Goal: Complete application form: Complete application form

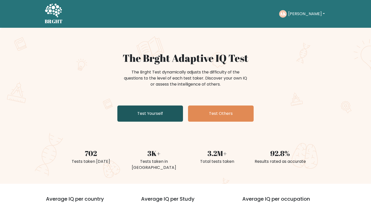
click at [168, 114] on link "Test Yourself" at bounding box center [150, 113] width 66 height 16
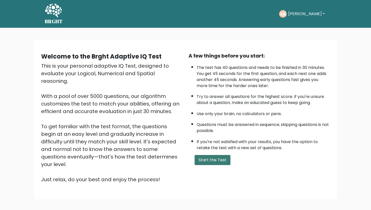
click at [216, 162] on button "Start the Test" at bounding box center [212, 160] width 36 height 10
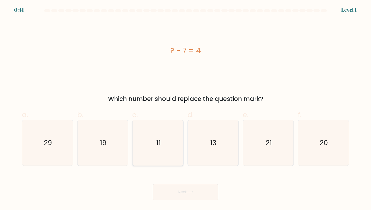
click at [171, 121] on icon "11" at bounding box center [157, 142] width 45 height 45
click at [185, 108] on input "c. 11" at bounding box center [185, 106] width 0 height 3
radio input "true"
click at [176, 189] on button "Next" at bounding box center [186, 192] width 66 height 16
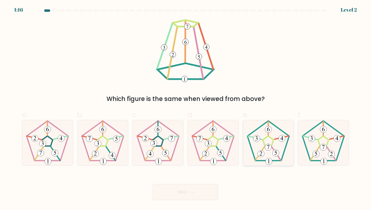
click at [271, 135] on icon at bounding box center [267, 142] width 45 height 45
click at [186, 108] on input "e." at bounding box center [185, 106] width 0 height 3
radio input "true"
click at [194, 190] on button "Next" at bounding box center [186, 192] width 66 height 16
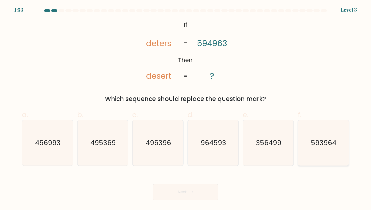
click at [316, 134] on icon "593964" at bounding box center [322, 142] width 45 height 45
click at [186, 108] on input "f. 593964" at bounding box center [185, 106] width 0 height 3
radio input "true"
click at [189, 188] on button "Next" at bounding box center [186, 192] width 66 height 16
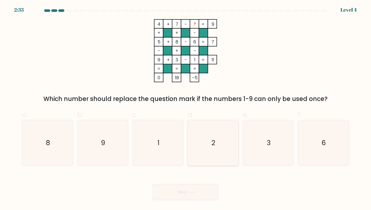
click at [222, 121] on icon "2" at bounding box center [212, 142] width 45 height 45
click at [186, 108] on input "d. 2" at bounding box center [185, 106] width 0 height 3
radio input "true"
click at [181, 196] on button "Next" at bounding box center [186, 192] width 66 height 16
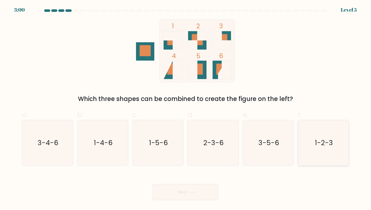
click at [329, 133] on icon "1-2-3" at bounding box center [322, 142] width 45 height 45
click at [186, 108] on input "f. 1-2-3" at bounding box center [185, 106] width 0 height 3
radio input "true"
click at [204, 192] on button "Next" at bounding box center [186, 192] width 66 height 16
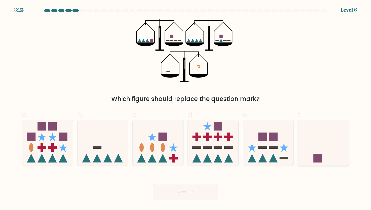
click at [307, 127] on icon at bounding box center [323, 143] width 51 height 42
click at [186, 108] on input "f." at bounding box center [185, 106] width 0 height 3
radio input "true"
click at [192, 190] on button "Next" at bounding box center [186, 192] width 66 height 16
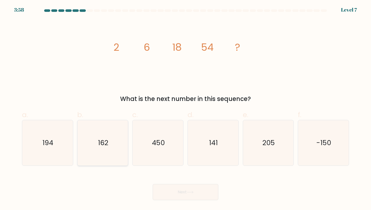
click at [100, 144] on text "162" at bounding box center [103, 142] width 10 height 9
click at [185, 108] on input "b. 162" at bounding box center [185, 106] width 0 height 3
radio input "true"
click at [193, 191] on icon at bounding box center [190, 192] width 7 height 3
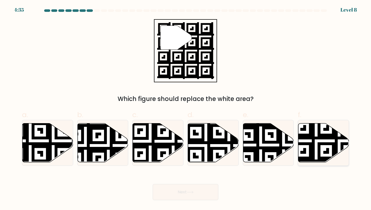
click at [313, 135] on icon at bounding box center [339, 164] width 92 height 92
click at [186, 108] on input "f." at bounding box center [185, 106] width 0 height 3
radio input "true"
click at [206, 189] on button "Next" at bounding box center [186, 192] width 66 height 16
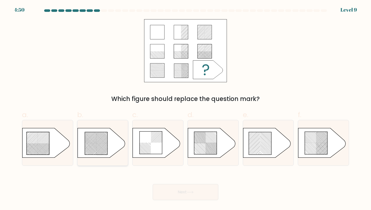
click at [97, 137] on rect at bounding box center [108, 147] width 200 height 194
click at [185, 108] on input "b." at bounding box center [185, 106] width 0 height 3
radio input "true"
click at [199, 193] on button "Next" at bounding box center [186, 192] width 66 height 16
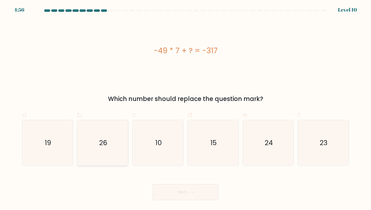
click at [122, 132] on icon "26" at bounding box center [102, 142] width 45 height 45
click at [185, 108] on input "b. 26" at bounding box center [185, 106] width 0 height 3
radio input "true"
click at [184, 189] on button "Next" at bounding box center [186, 192] width 66 height 16
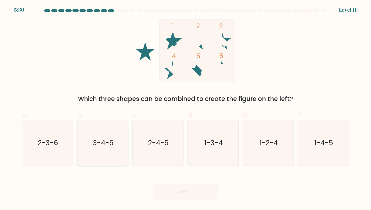
click at [118, 145] on icon "3-4-5" at bounding box center [102, 142] width 45 height 45
click at [185, 108] on input "b. 3-4-5" at bounding box center [185, 106] width 0 height 3
radio input "true"
click at [181, 189] on button "Next" at bounding box center [186, 192] width 66 height 16
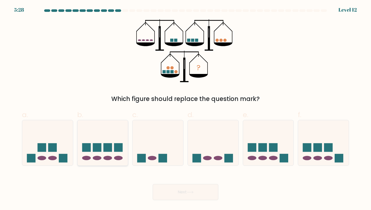
click at [111, 159] on icon at bounding box center [102, 143] width 51 height 42
click at [185, 108] on input "b." at bounding box center [185, 106] width 0 height 3
radio input "true"
click at [176, 195] on button "Next" at bounding box center [186, 192] width 66 height 16
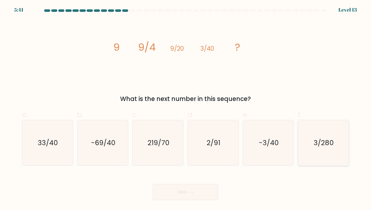
click at [343, 144] on icon "3/280" at bounding box center [322, 142] width 45 height 45
click at [186, 108] on input "f. 3/280" at bounding box center [185, 106] width 0 height 3
radio input "true"
click at [193, 190] on button "Next" at bounding box center [186, 192] width 66 height 16
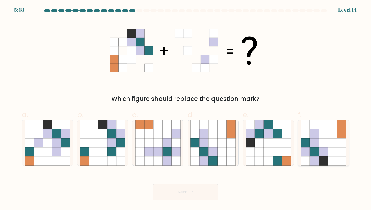
click at [319, 131] on icon at bounding box center [323, 133] width 9 height 9
click at [186, 108] on input "f." at bounding box center [185, 106] width 0 height 3
radio input "true"
click at [176, 194] on button "Next" at bounding box center [186, 192] width 66 height 16
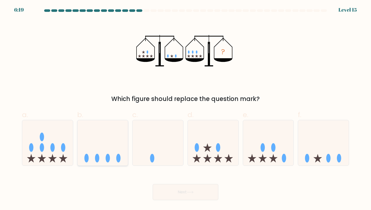
click at [97, 155] on ellipse at bounding box center [97, 158] width 4 height 9
click at [185, 108] on input "b." at bounding box center [185, 106] width 0 height 3
radio input "true"
click at [191, 197] on button "Next" at bounding box center [186, 192] width 66 height 16
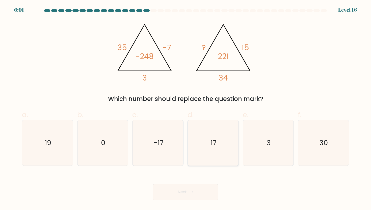
click at [219, 142] on icon "17" at bounding box center [212, 142] width 45 height 45
click at [186, 108] on input "d. 17" at bounding box center [185, 106] width 0 height 3
radio input "true"
click at [190, 193] on button "Next" at bounding box center [186, 192] width 66 height 16
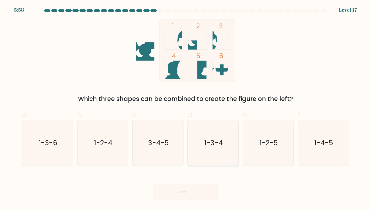
click at [218, 154] on icon "1-3-4" at bounding box center [212, 142] width 45 height 45
click at [186, 108] on input "d. 1-3-4" at bounding box center [185, 106] width 0 height 3
radio input "true"
click at [201, 193] on button "Next" at bounding box center [186, 192] width 66 height 16
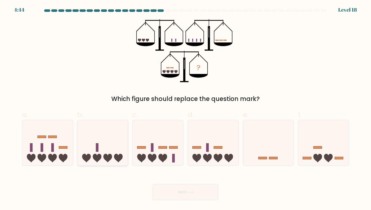
click at [103, 144] on icon at bounding box center [102, 143] width 51 height 42
click at [185, 108] on input "b." at bounding box center [185, 106] width 0 height 3
radio input "true"
click at [178, 190] on button "Next" at bounding box center [186, 192] width 66 height 16
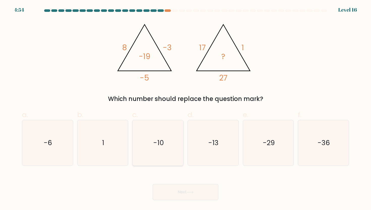
click at [163, 139] on icon "-10" at bounding box center [157, 142] width 45 height 45
click at [185, 108] on input "c. -10" at bounding box center [185, 106] width 0 height 3
radio input "true"
click at [186, 192] on button "Next" at bounding box center [186, 192] width 66 height 16
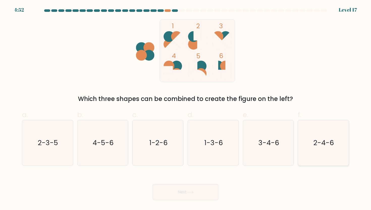
click at [318, 152] on icon "2-4-6" at bounding box center [322, 142] width 45 height 45
click at [186, 108] on input "f. 2-4-6" at bounding box center [185, 106] width 0 height 3
radio input "true"
click at [207, 189] on button "Next" at bounding box center [186, 192] width 66 height 16
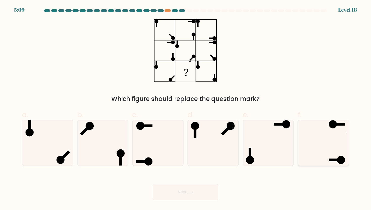
click at [315, 152] on icon at bounding box center [322, 142] width 45 height 45
click at [186, 108] on input "f." at bounding box center [185, 106] width 0 height 3
radio input "true"
click at [208, 189] on button "Next" at bounding box center [186, 192] width 66 height 16
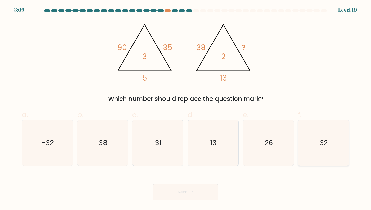
click at [330, 133] on icon "32" at bounding box center [322, 142] width 45 height 45
click at [186, 108] on input "f. 32" at bounding box center [185, 106] width 0 height 3
radio input "true"
click at [177, 190] on button "Next" at bounding box center [186, 192] width 66 height 16
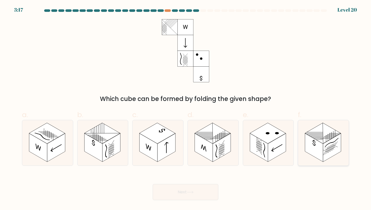
click at [322, 158] on rect at bounding box center [314, 147] width 18 height 28
click at [186, 108] on input "f." at bounding box center [185, 106] width 0 height 3
radio input "true"
click at [208, 195] on button "Next" at bounding box center [186, 192] width 66 height 16
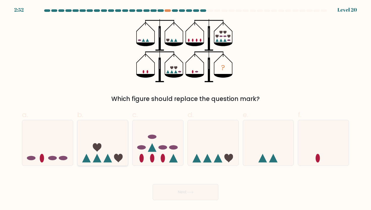
click at [105, 152] on icon at bounding box center [102, 143] width 51 height 42
click at [185, 108] on input "b." at bounding box center [185, 106] width 0 height 3
radio input "true"
click at [166, 192] on button "Next" at bounding box center [186, 192] width 66 height 16
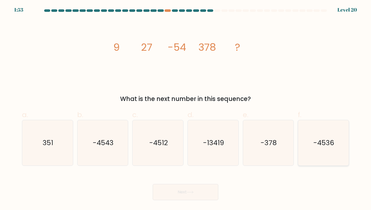
click at [317, 133] on icon "-4536" at bounding box center [322, 142] width 45 height 45
click at [186, 108] on input "f. -4536" at bounding box center [185, 106] width 0 height 3
radio input "true"
click at [199, 194] on button "Next" at bounding box center [186, 192] width 66 height 16
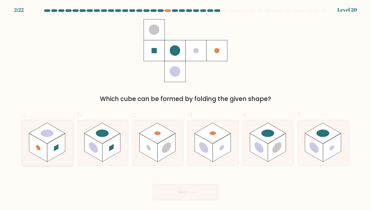
click at [48, 135] on circle at bounding box center [47, 133] width 18 height 11
click at [185, 108] on input "a." at bounding box center [185, 106] width 0 height 3
radio input "true"
click at [317, 155] on rect at bounding box center [314, 147] width 18 height 28
click at [186, 108] on input "f." at bounding box center [185, 106] width 0 height 3
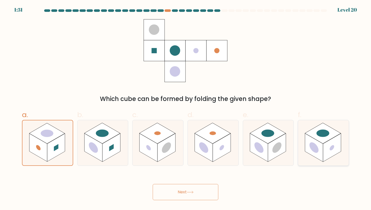
radio input "true"
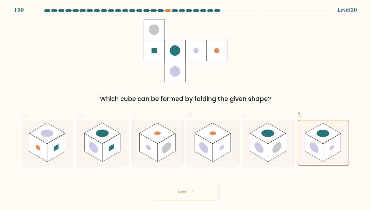
click at [207, 191] on button "Next" at bounding box center [186, 192] width 66 height 16
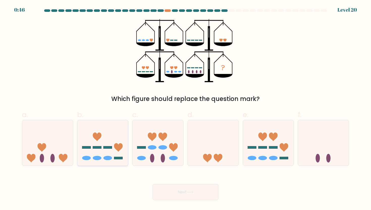
click at [122, 138] on icon at bounding box center [102, 143] width 51 height 42
click at [185, 108] on input "b." at bounding box center [185, 106] width 0 height 3
radio input "true"
click at [163, 190] on button "Next" at bounding box center [186, 192] width 66 height 16
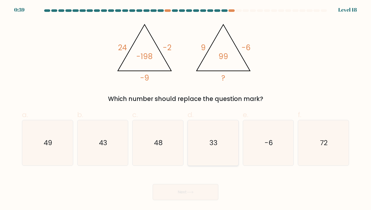
click at [217, 132] on icon "33" at bounding box center [212, 142] width 45 height 45
click at [186, 108] on input "d. 33" at bounding box center [185, 106] width 0 height 3
radio input "true"
click at [187, 190] on button "Next" at bounding box center [186, 192] width 66 height 16
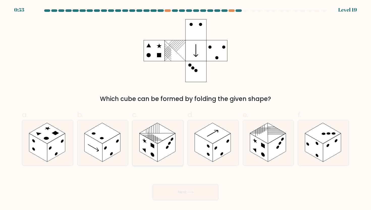
click at [169, 151] on rect at bounding box center [166, 147] width 18 height 28
click at [185, 108] on input "c." at bounding box center [185, 106] width 0 height 3
radio input "true"
click at [196, 191] on button "Next" at bounding box center [186, 192] width 66 height 16
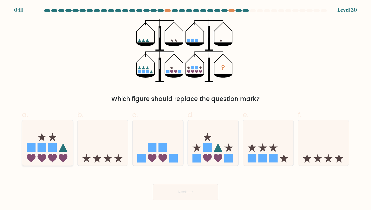
click at [53, 135] on icon at bounding box center [52, 136] width 9 height 9
click at [185, 108] on input "a." at bounding box center [185, 106] width 0 height 3
radio input "true"
click at [167, 187] on button "Next" at bounding box center [186, 192] width 66 height 16
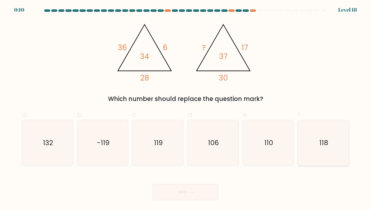
click at [323, 143] on text "118" at bounding box center [323, 142] width 9 height 9
click at [186, 108] on input "f. 118" at bounding box center [185, 106] width 0 height 3
radio input "true"
click at [190, 194] on button "Next" at bounding box center [186, 192] width 66 height 16
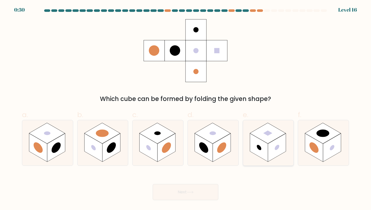
click at [273, 155] on rect at bounding box center [277, 147] width 18 height 28
click at [186, 108] on input "e." at bounding box center [185, 106] width 0 height 3
radio input "true"
click at [198, 185] on button "Next" at bounding box center [186, 192] width 66 height 16
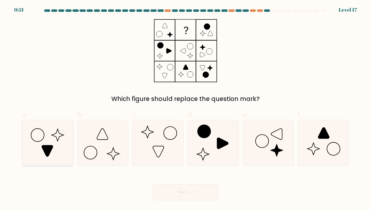
click at [46, 151] on icon at bounding box center [47, 150] width 11 height 11
click at [185, 108] on input "a." at bounding box center [185, 106] width 0 height 3
radio input "true"
click at [179, 190] on button "Next" at bounding box center [186, 192] width 66 height 16
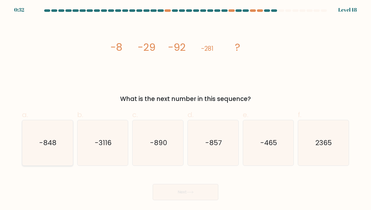
click at [60, 154] on icon "-848" at bounding box center [47, 142] width 45 height 45
click at [185, 108] on input "a. -848" at bounding box center [185, 106] width 0 height 3
radio input "true"
click at [170, 193] on button "Next" at bounding box center [186, 192] width 66 height 16
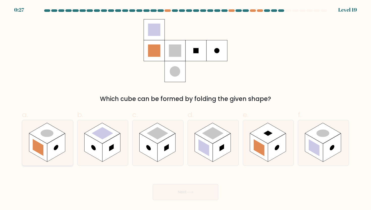
click at [57, 136] on rect at bounding box center [47, 133] width 36 height 21
click at [185, 108] on input "a." at bounding box center [185, 106] width 0 height 3
radio input "true"
click at [183, 196] on button "Next" at bounding box center [186, 192] width 66 height 16
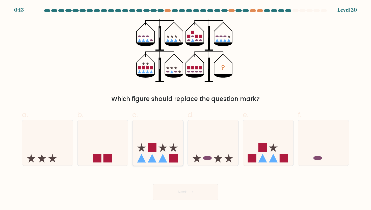
click at [158, 142] on icon at bounding box center [157, 143] width 51 height 42
click at [185, 108] on input "c." at bounding box center [185, 106] width 0 height 3
radio input "true"
click at [192, 190] on button "Next" at bounding box center [186, 192] width 66 height 16
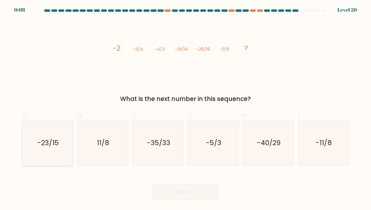
click at [39, 144] on text "-23/15" at bounding box center [48, 142] width 22 height 9
click at [185, 108] on input "a. -23/15" at bounding box center [185, 106] width 0 height 3
radio input "true"
click at [173, 189] on button "Next" at bounding box center [186, 192] width 66 height 16
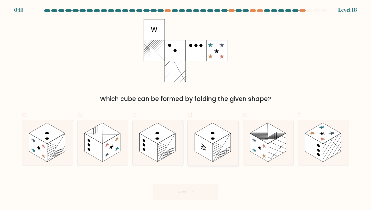
click at [223, 159] on icon at bounding box center [213, 142] width 51 height 45
click at [186, 108] on input "d." at bounding box center [185, 106] width 0 height 3
radio input "true"
click at [200, 189] on button "Next" at bounding box center [186, 192] width 66 height 16
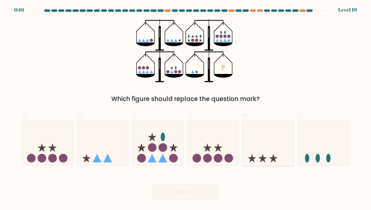
click at [266, 149] on icon at bounding box center [268, 143] width 51 height 42
click at [186, 108] on input "e." at bounding box center [185, 106] width 0 height 3
radio input "true"
click at [206, 138] on icon at bounding box center [213, 143] width 51 height 42
click at [186, 108] on input "d." at bounding box center [185, 106] width 0 height 3
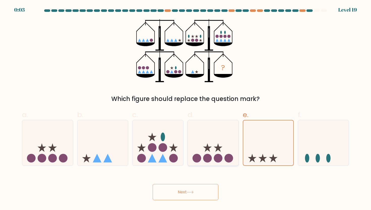
radio input "true"
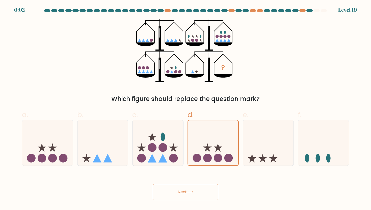
click at [180, 194] on button "Next" at bounding box center [186, 192] width 66 height 16
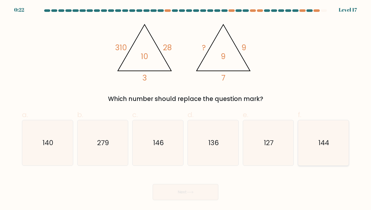
click at [309, 136] on icon "144" at bounding box center [322, 142] width 45 height 45
click at [186, 108] on input "f. 144" at bounding box center [185, 106] width 0 height 3
radio input "true"
click at [206, 190] on button "Next" at bounding box center [186, 192] width 66 height 16
click at [184, 194] on button "Next" at bounding box center [186, 192] width 66 height 16
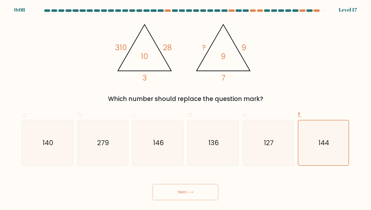
click at [207, 194] on button "Next" at bounding box center [186, 192] width 66 height 16
click at [321, 121] on icon "144" at bounding box center [323, 142] width 45 height 45
click at [186, 108] on input "f. 144" at bounding box center [185, 106] width 0 height 3
click at [321, 121] on icon "144" at bounding box center [323, 142] width 45 height 45
click at [186, 108] on input "f. 144" at bounding box center [185, 106] width 0 height 3
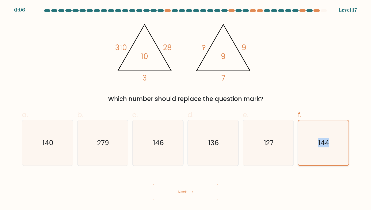
click at [321, 121] on icon "144" at bounding box center [323, 142] width 45 height 45
click at [186, 108] on input "f. 144" at bounding box center [185, 106] width 0 height 3
click at [203, 193] on button "Next" at bounding box center [186, 192] width 66 height 16
click at [192, 188] on button "Next" at bounding box center [186, 192] width 66 height 16
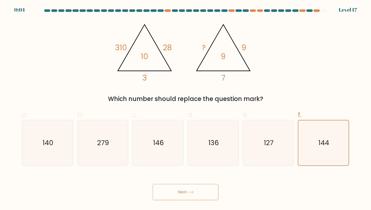
click at [192, 188] on button "Next" at bounding box center [186, 192] width 66 height 16
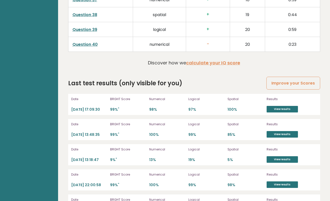
scroll to position [1389, 0]
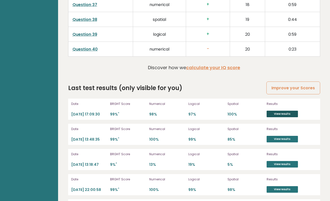
click at [277, 111] on link "View results" at bounding box center [281, 114] width 31 height 7
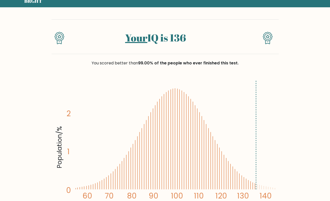
scroll to position [33, 0]
